Goal: Task Accomplishment & Management: Complete application form

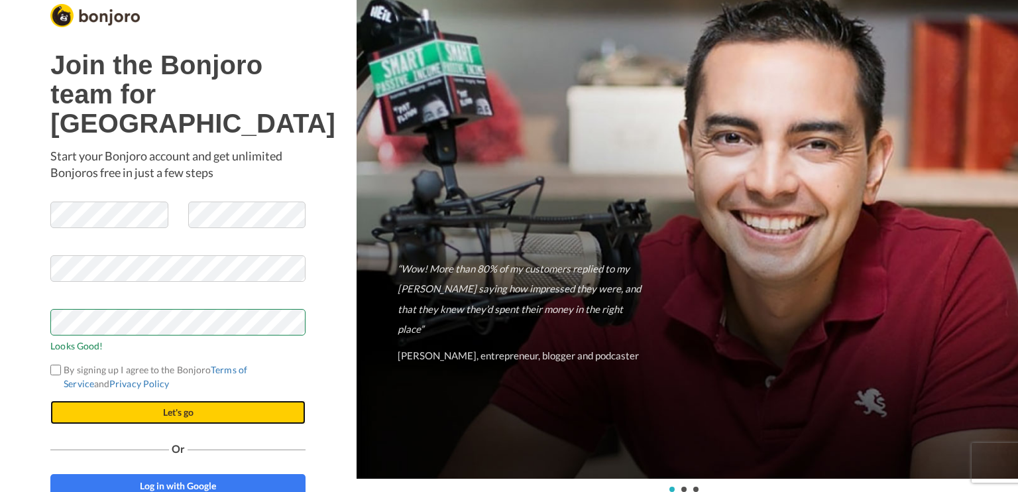
click at [107, 424] on button "Let's go" at bounding box center [177, 412] width 255 height 24
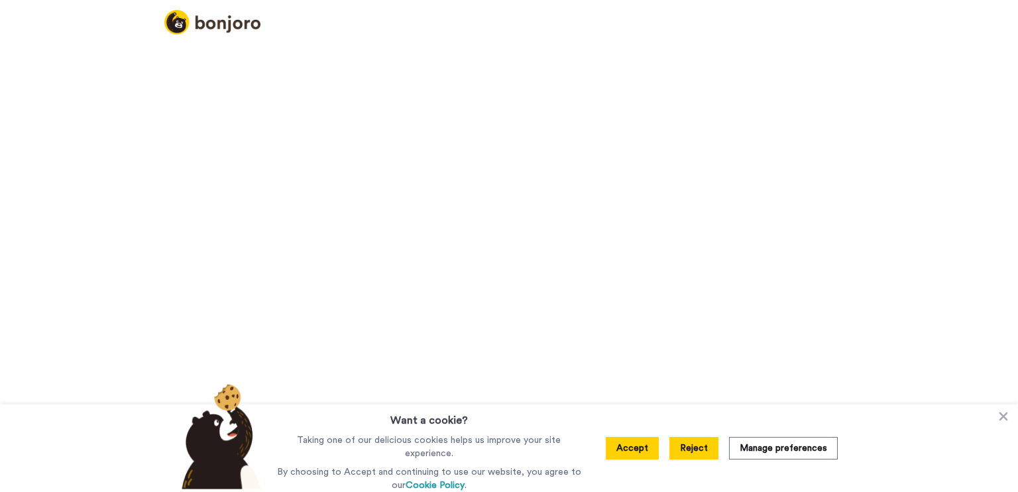
click at [693, 453] on button "Reject" at bounding box center [693, 448] width 49 height 23
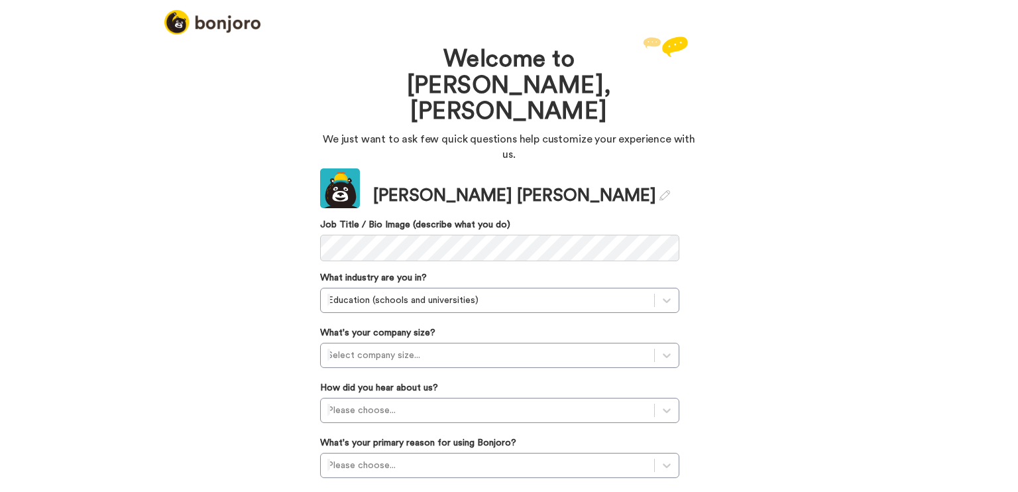
scroll to position [21, 0]
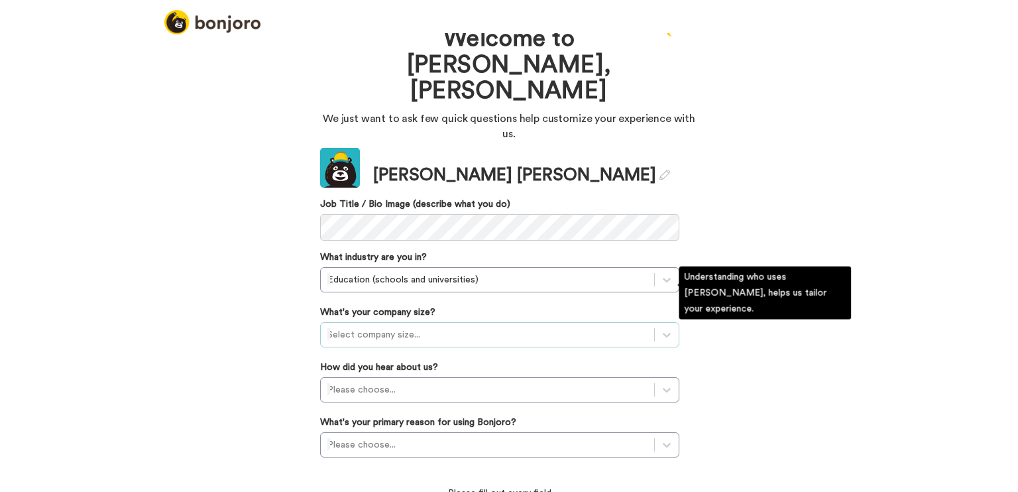
click at [366, 327] on div at bounding box center [487, 335] width 320 height 16
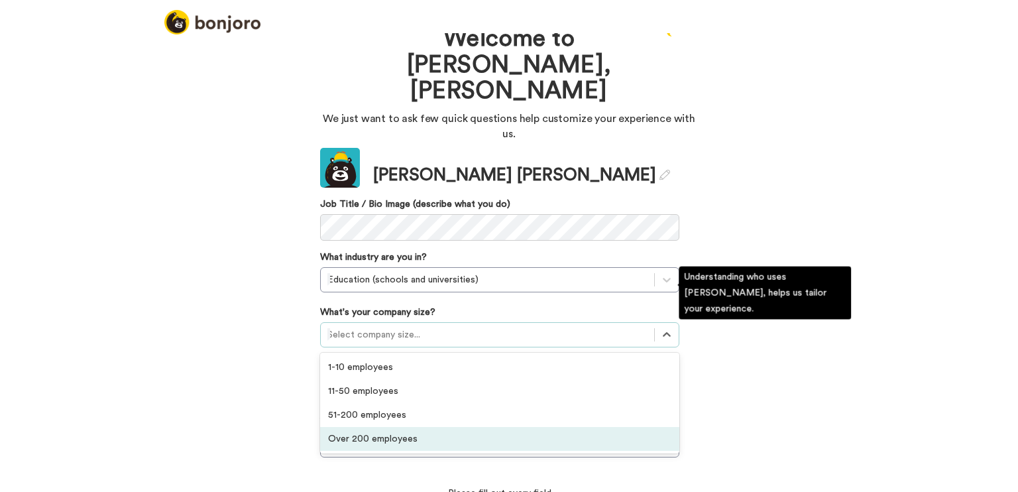
click at [353, 427] on div "Over 200 employees" at bounding box center [499, 439] width 359 height 24
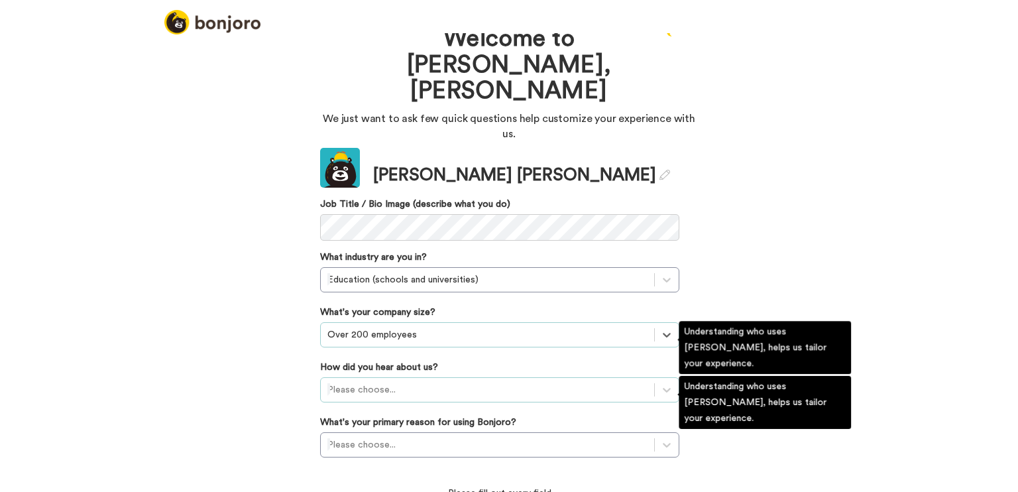
scroll to position [93, 0]
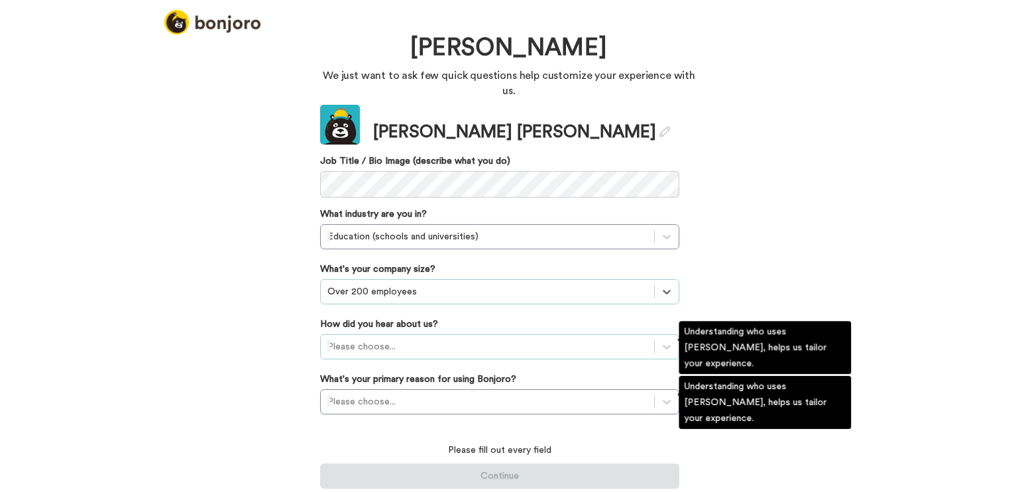
click at [349, 347] on div "Please choose..." at bounding box center [499, 346] width 359 height 25
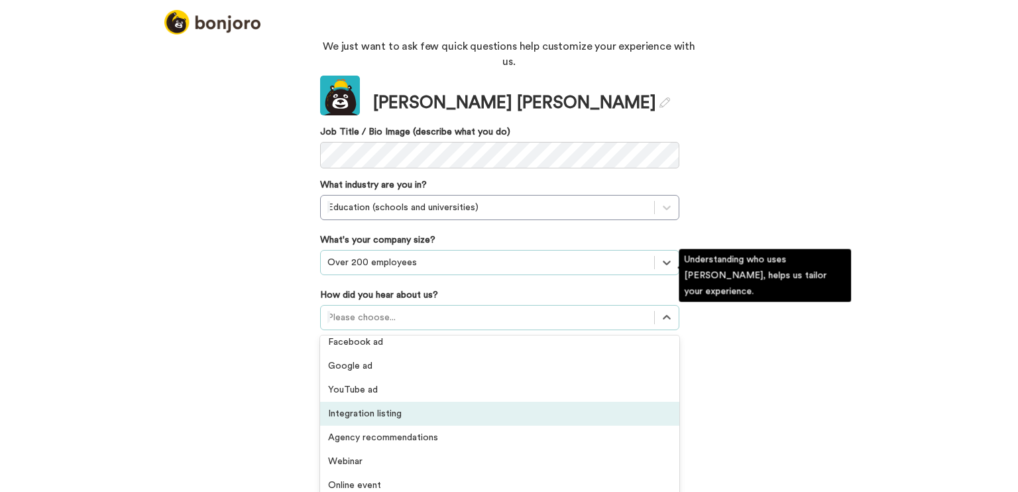
scroll to position [284, 0]
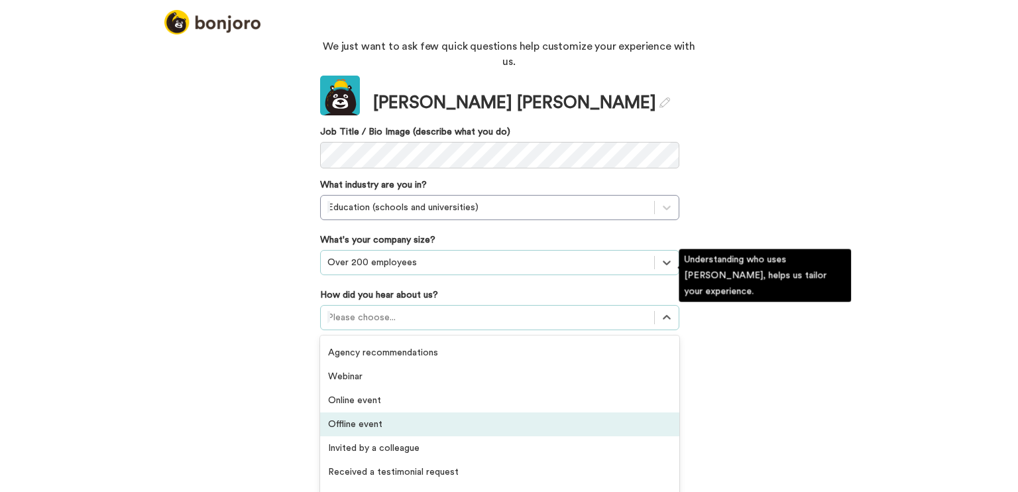
click at [211, 391] on div "Welcome to [PERSON_NAME], [PERSON_NAME] We just want to ask few quick questions…" at bounding box center [509, 262] width 1018 height 459
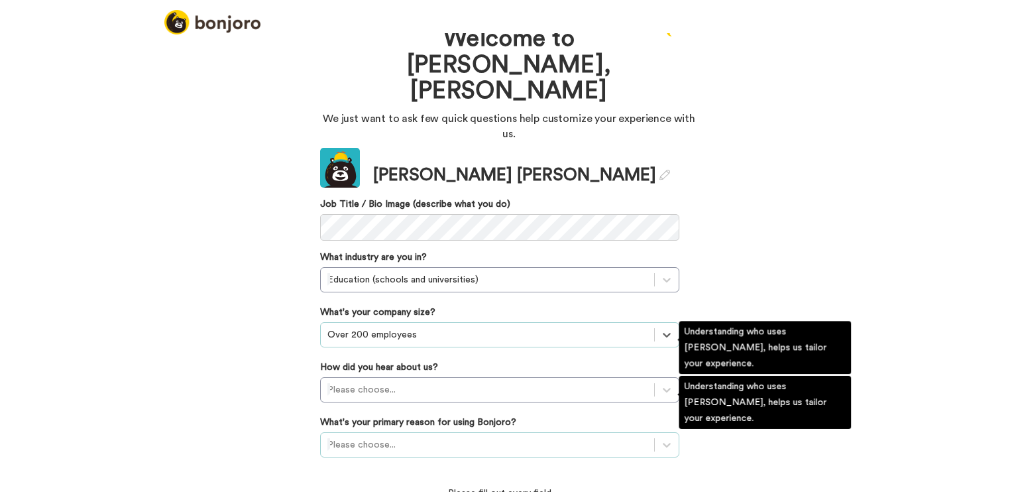
click at [392, 432] on div "Please choose..." at bounding box center [499, 444] width 359 height 25
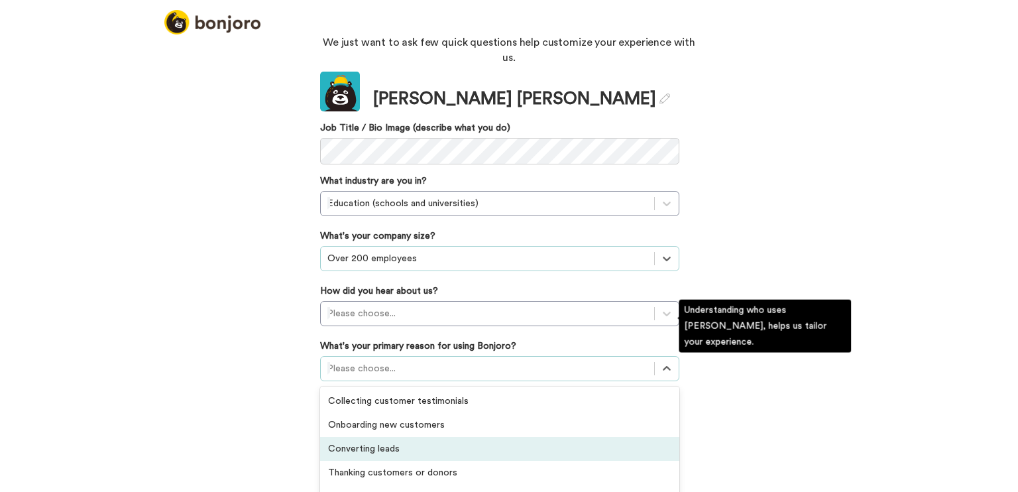
click at [396, 437] on div "Converting leads" at bounding box center [499, 449] width 359 height 24
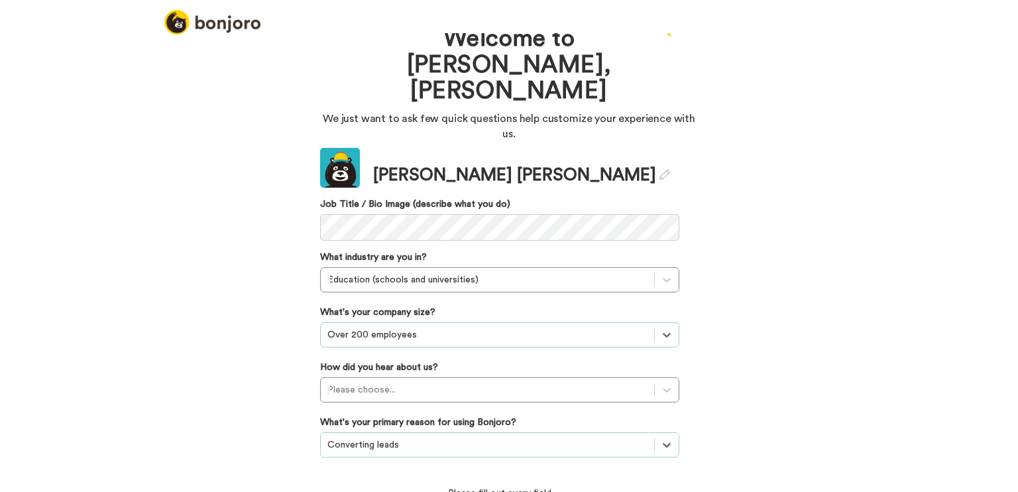
click at [232, 372] on div "Welcome to [PERSON_NAME], [PERSON_NAME] We just want to ask few quick questions…" at bounding box center [509, 262] width 1018 height 459
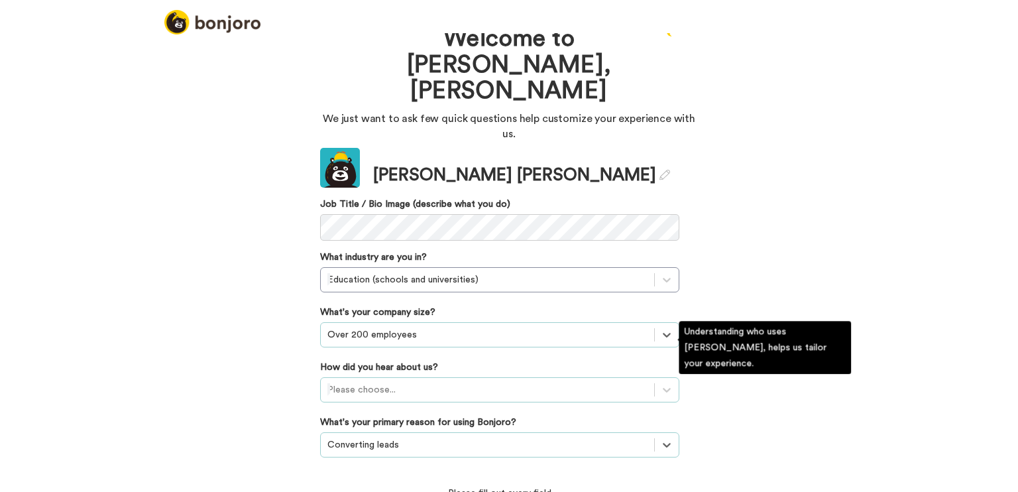
click at [380, 377] on div "Please choose..." at bounding box center [499, 389] width 359 height 25
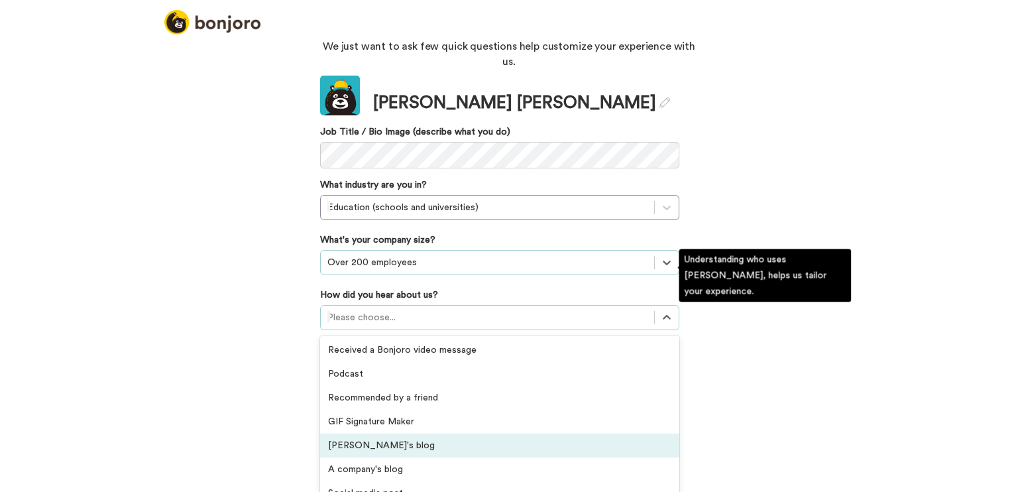
scroll to position [284, 0]
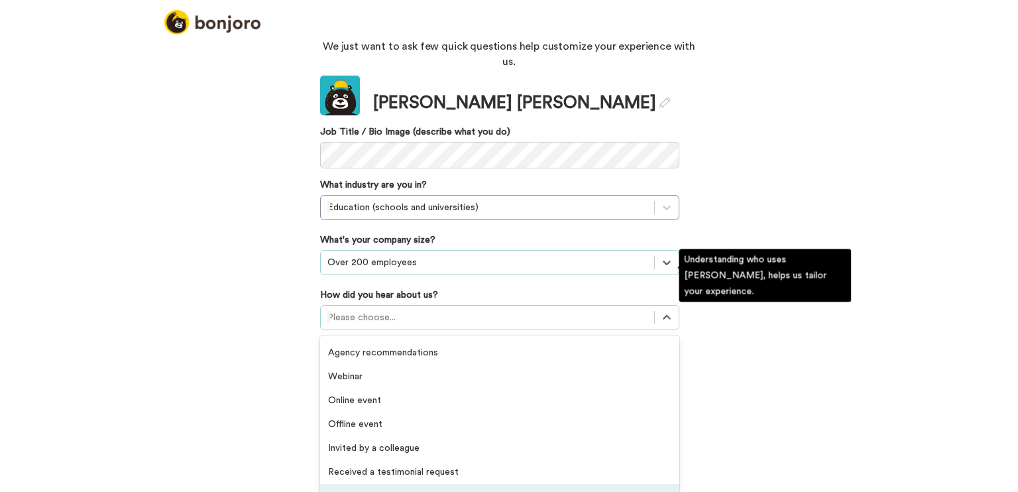
click at [500, 484] on div "Saw Bonjoro testimonials embedded on a website" at bounding box center [499, 496] width 359 height 24
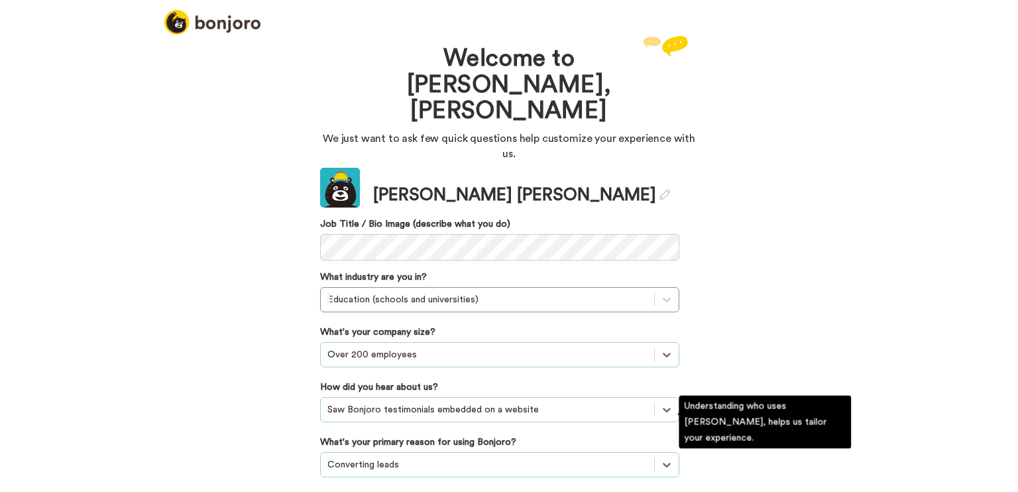
click at [465, 397] on div "option Saw Bonjoro testimonials embedded on a website, selected. Select is focu…" at bounding box center [499, 409] width 359 height 25
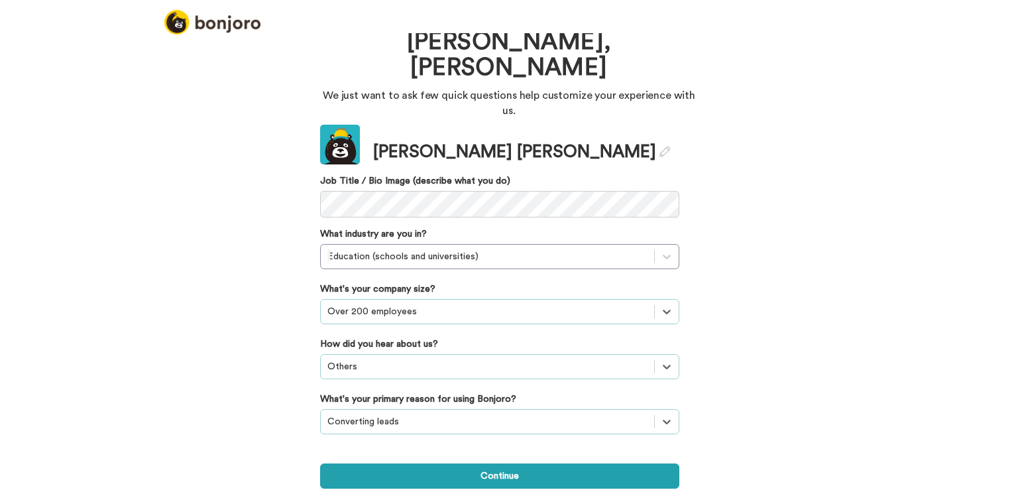
scroll to position [1, 0]
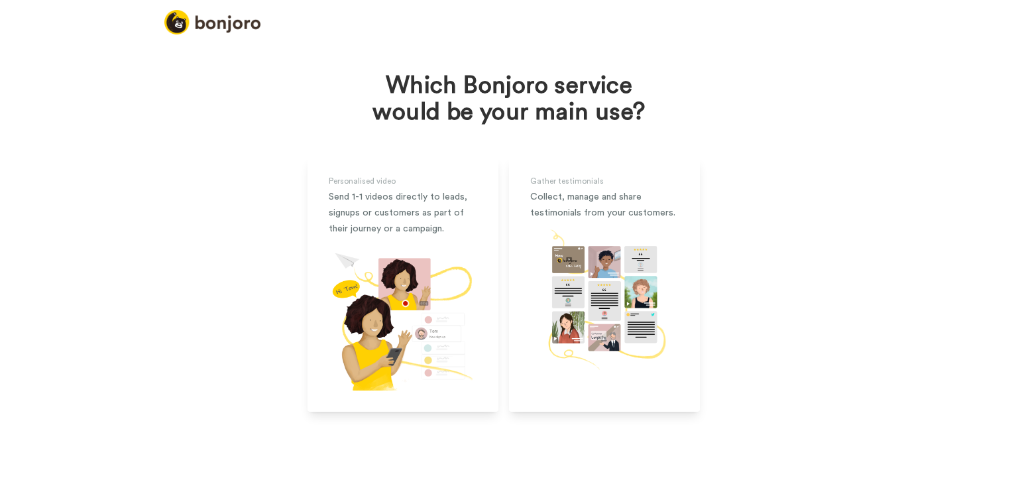
click at [274, 342] on div "Personalised video Send 1-1 videos directly to leads, signups or customers as p…" at bounding box center [509, 284] width 494 height 255
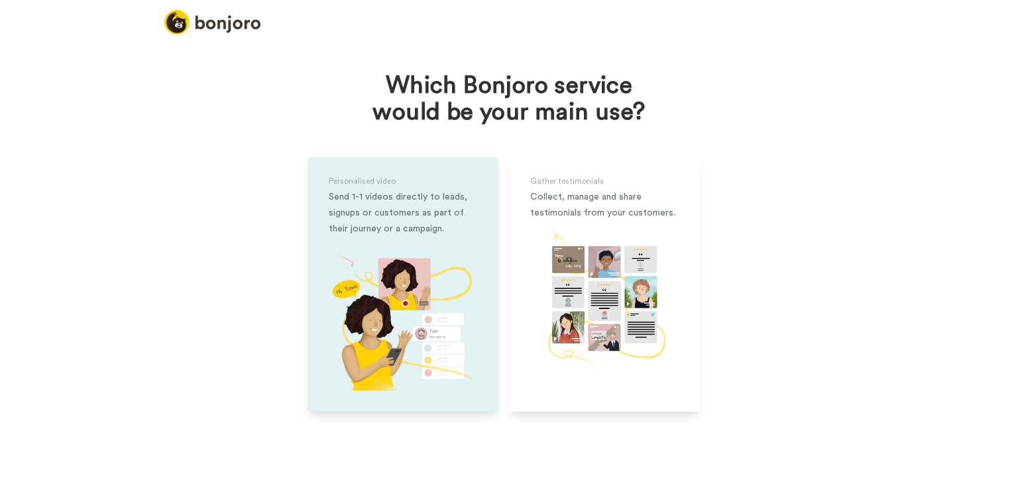
click at [423, 215] on div "Send 1-1 videos directly to leads, signups or customers as part of their journe…" at bounding box center [403, 213] width 148 height 48
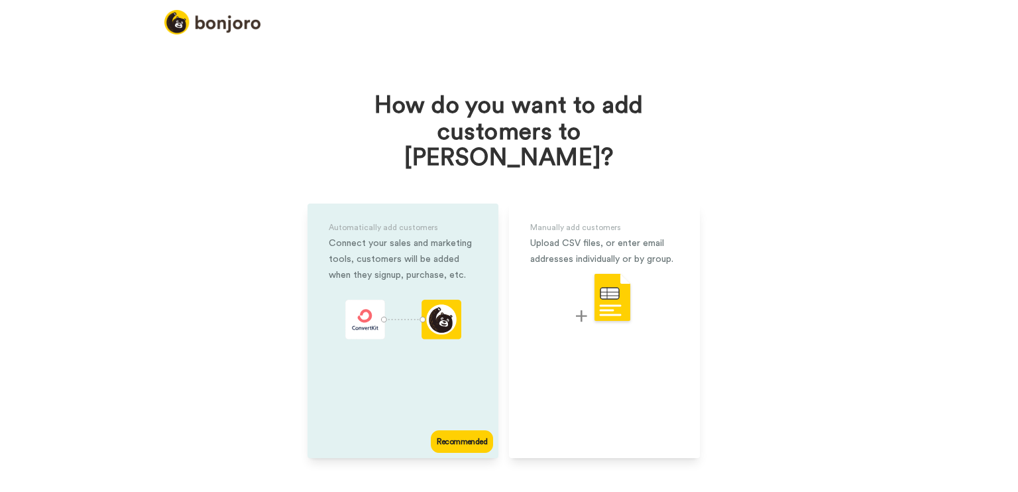
scroll to position [8, 0]
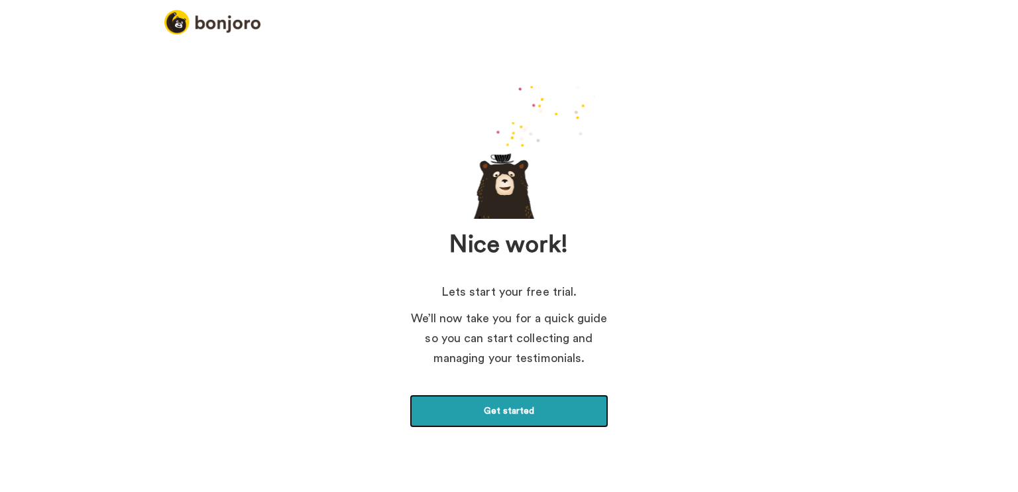
click at [534, 405] on link "Get started" at bounding box center [509, 410] width 199 height 33
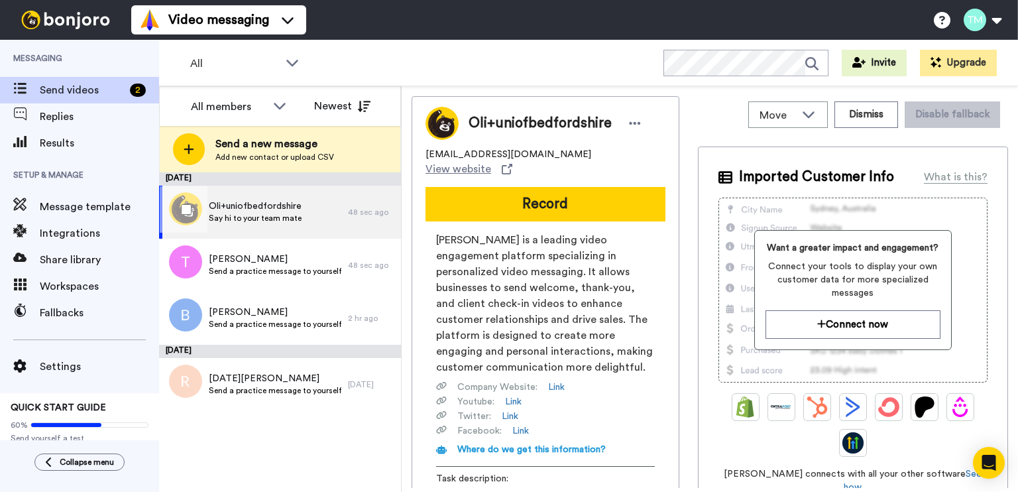
click at [273, 215] on span "Say hi to your team mate" at bounding box center [255, 218] width 93 height 11
